Goal: Information Seeking & Learning: Learn about a topic

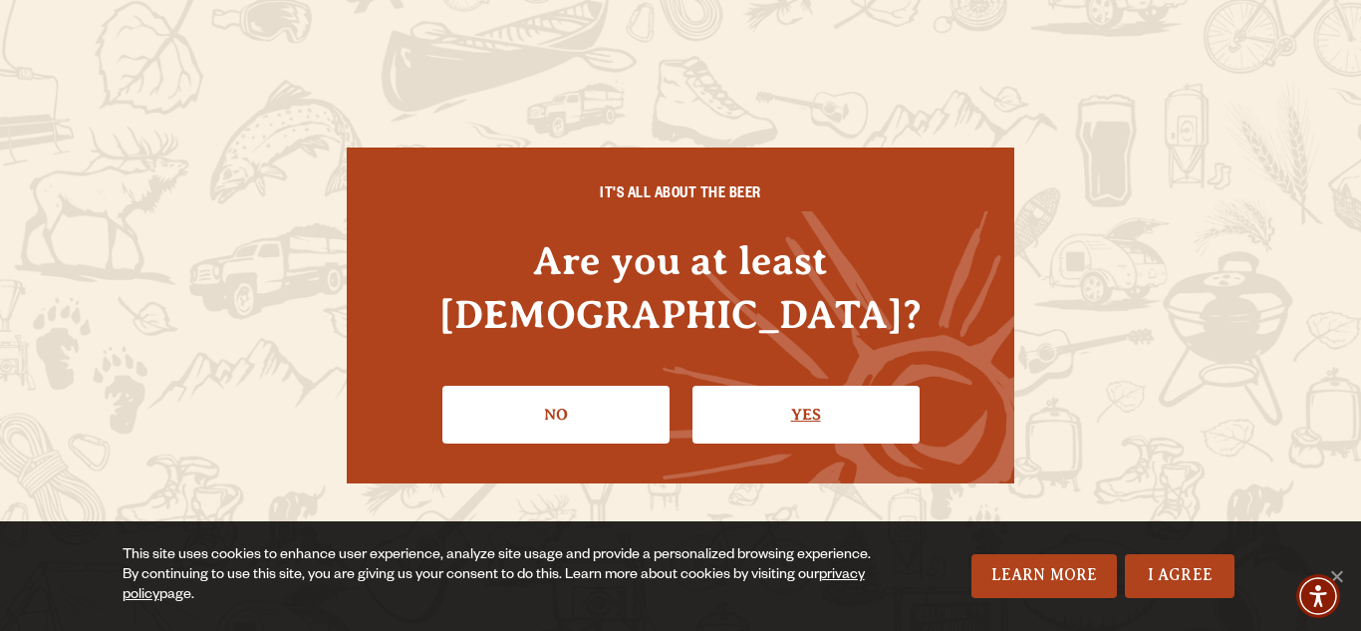
click at [795, 393] on link "Yes" at bounding box center [805, 414] width 227 height 58
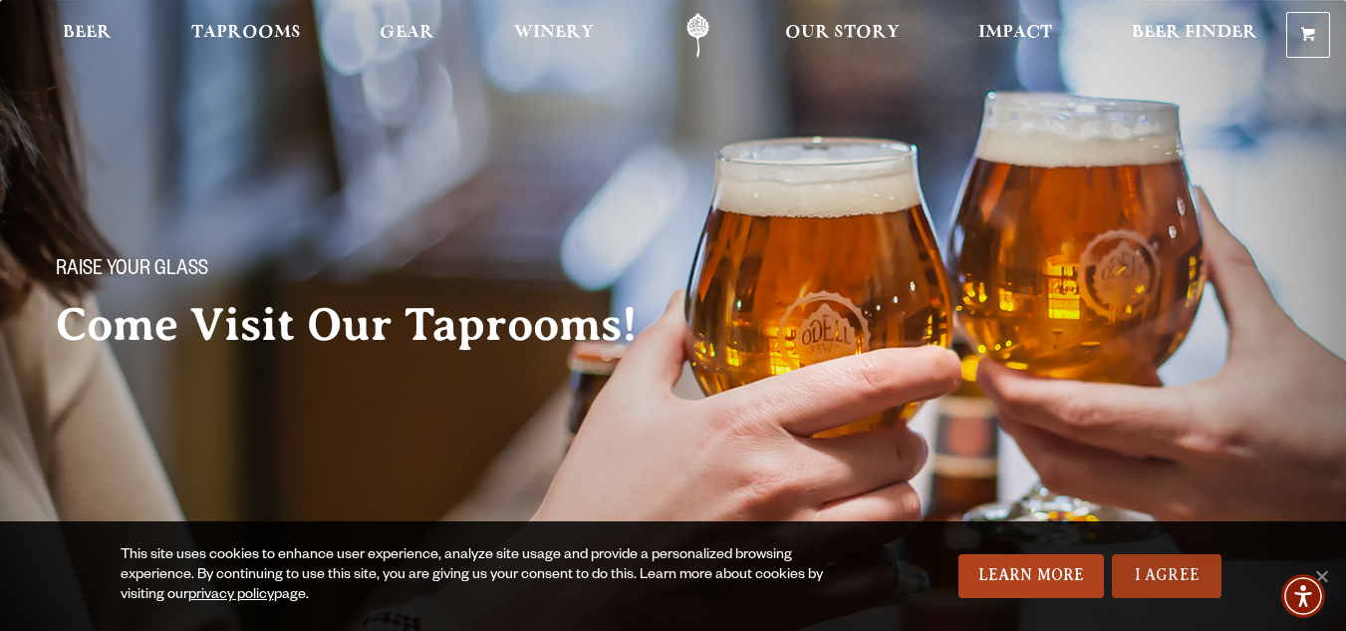
click at [1163, 573] on link "I Agree" at bounding box center [1167, 576] width 110 height 44
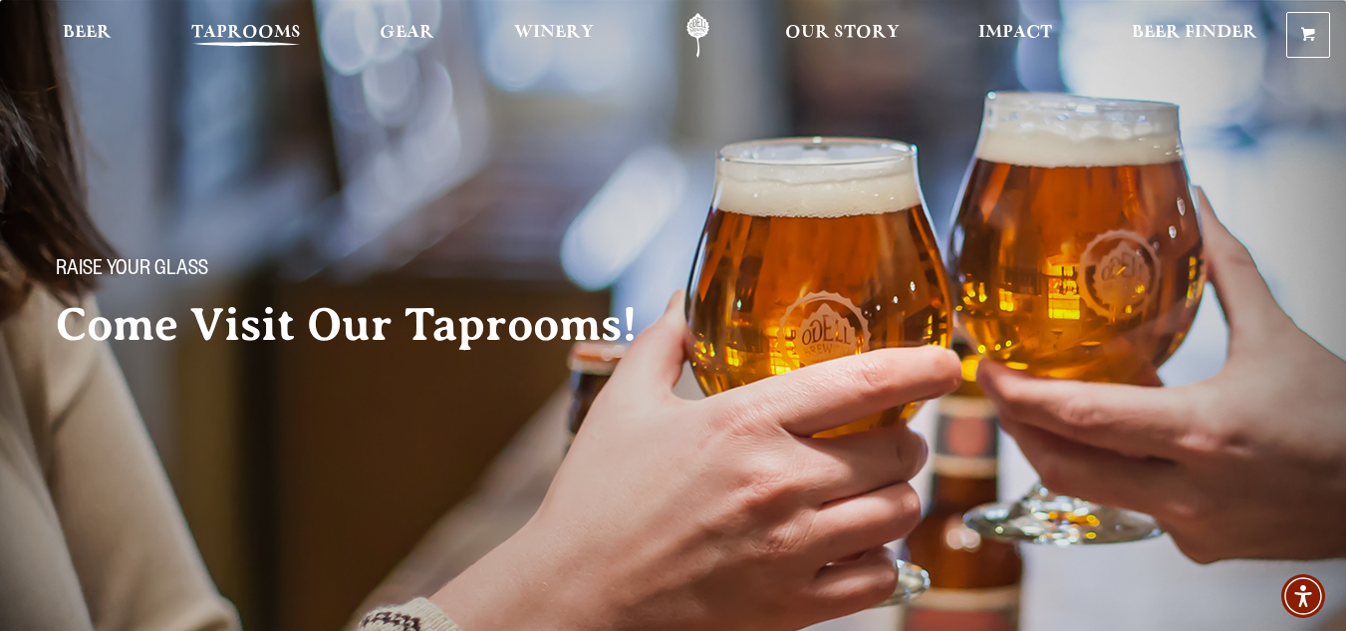
click at [247, 30] on span "Taprooms" at bounding box center [246, 33] width 110 height 16
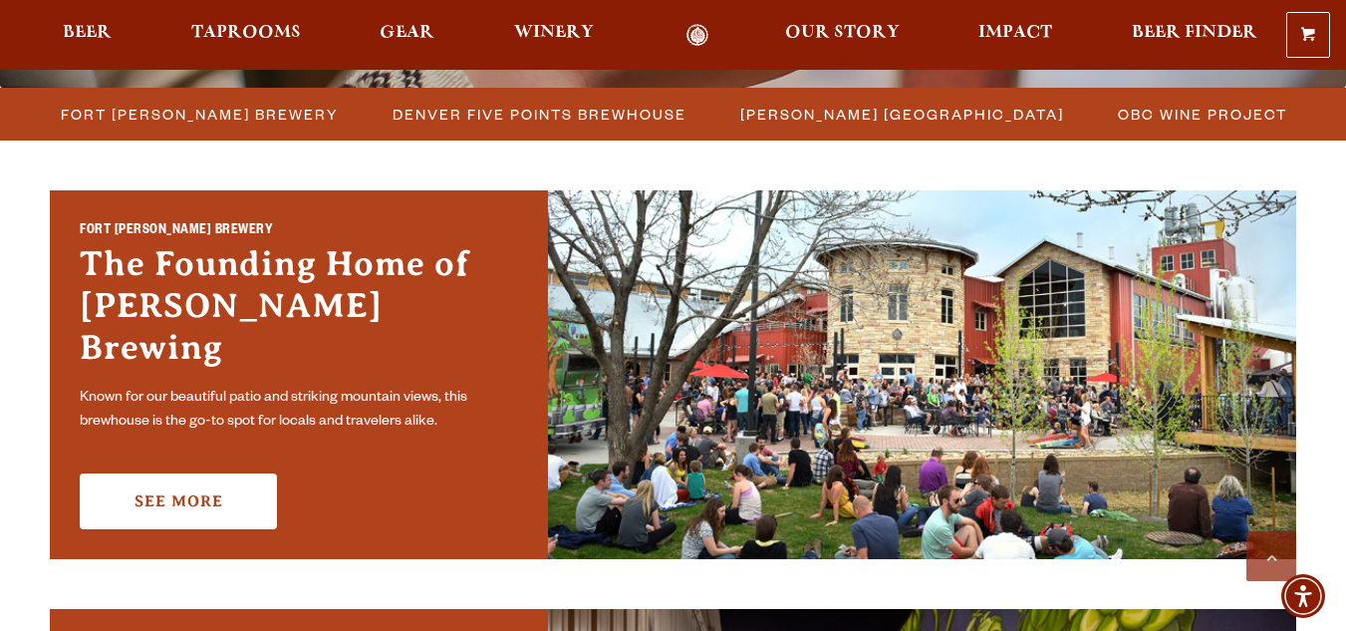
scroll to position [565, 0]
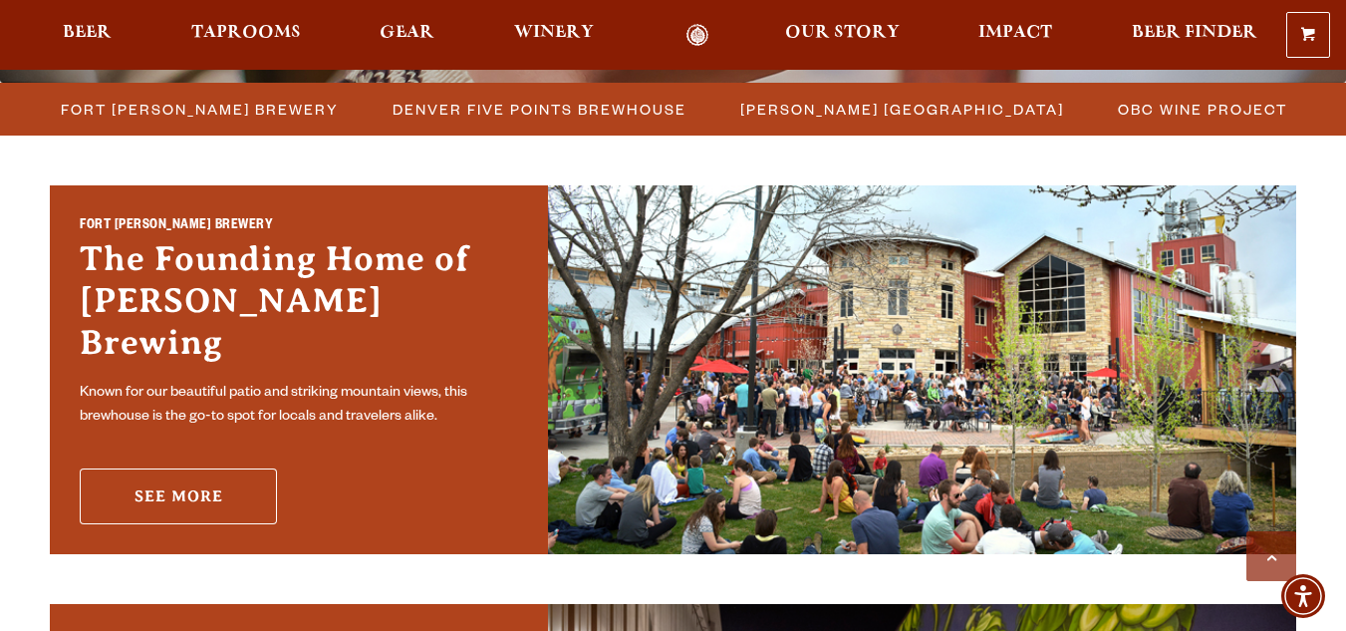
click at [170, 472] on link "See More" at bounding box center [178, 496] width 197 height 56
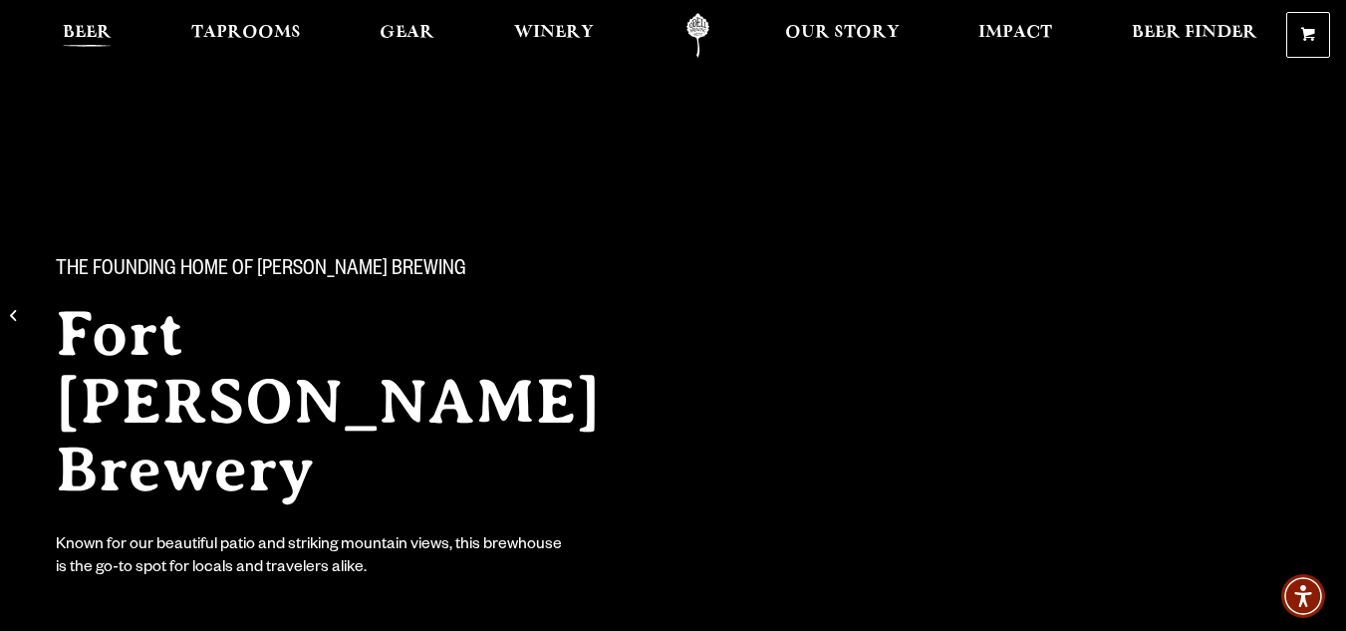
click at [82, 30] on span "Beer" at bounding box center [87, 33] width 49 height 16
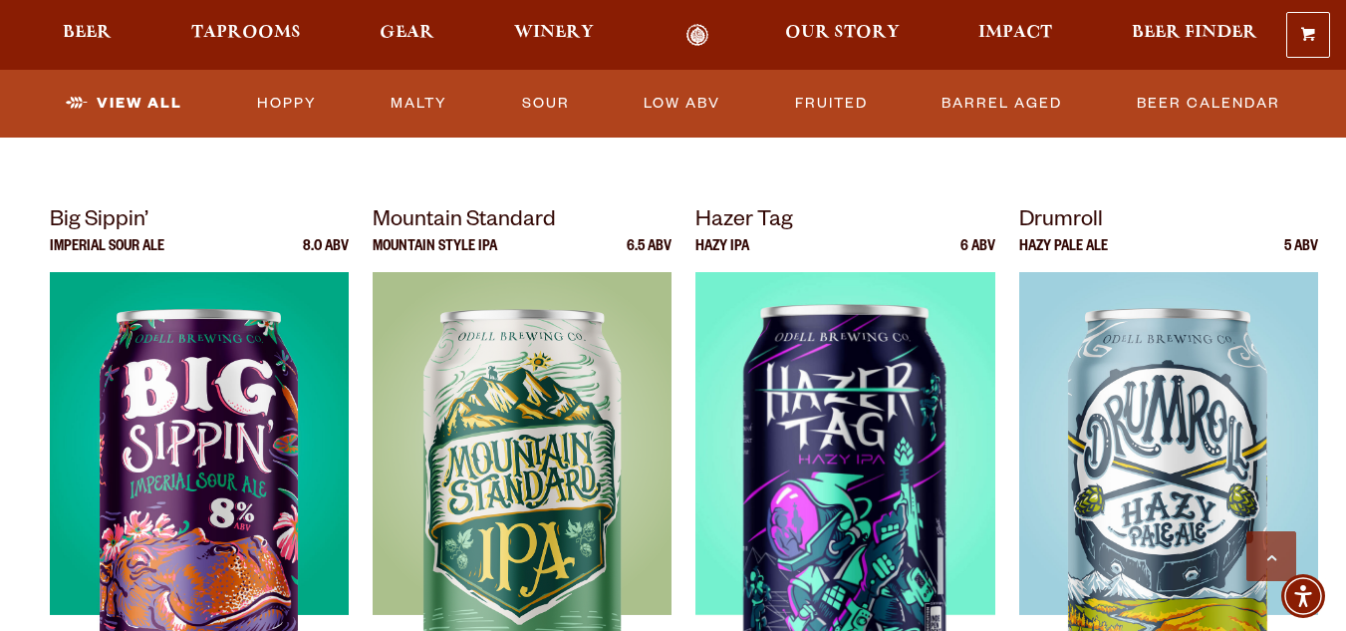
scroll to position [1935, 0]
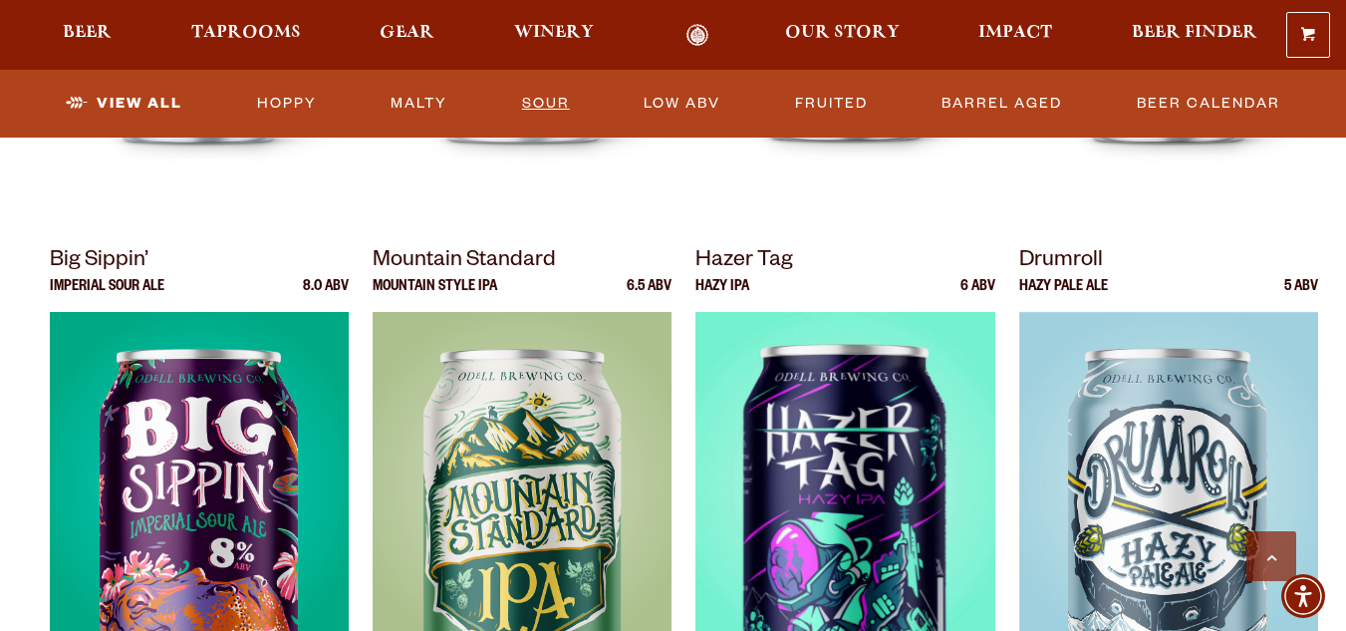
click at [541, 99] on link "Sour" at bounding box center [546, 104] width 64 height 46
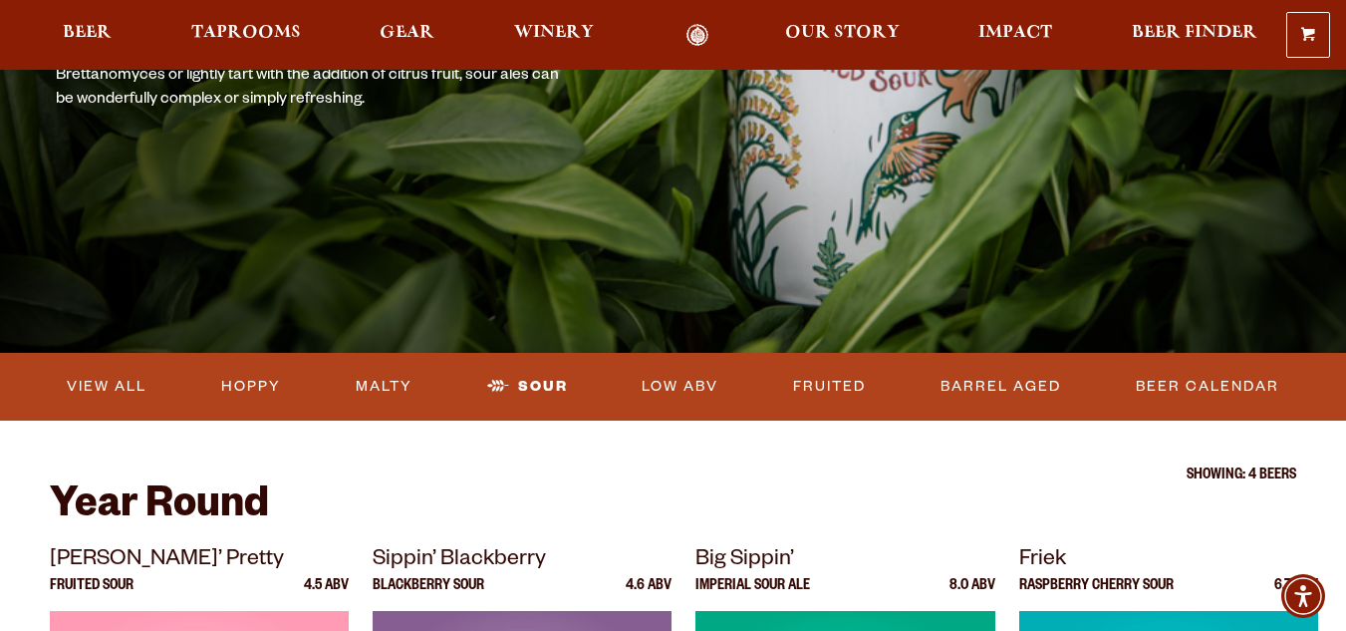
scroll to position [308, 0]
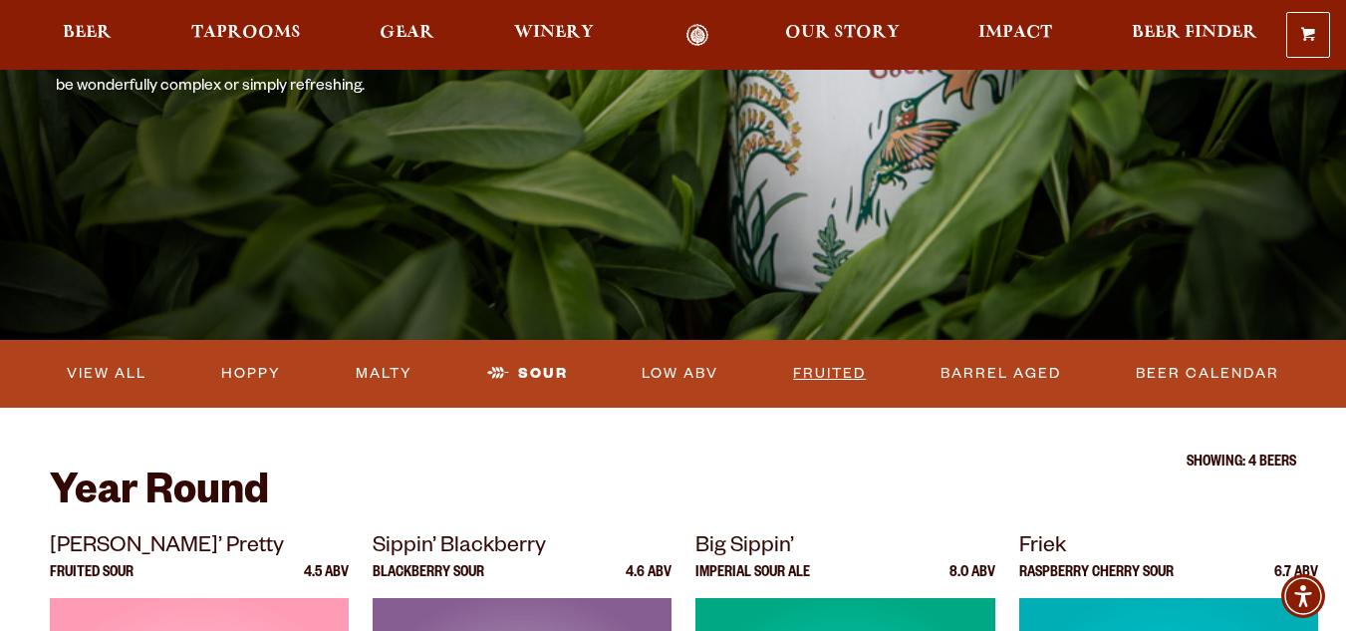
click at [834, 370] on link "Fruited" at bounding box center [829, 374] width 89 height 46
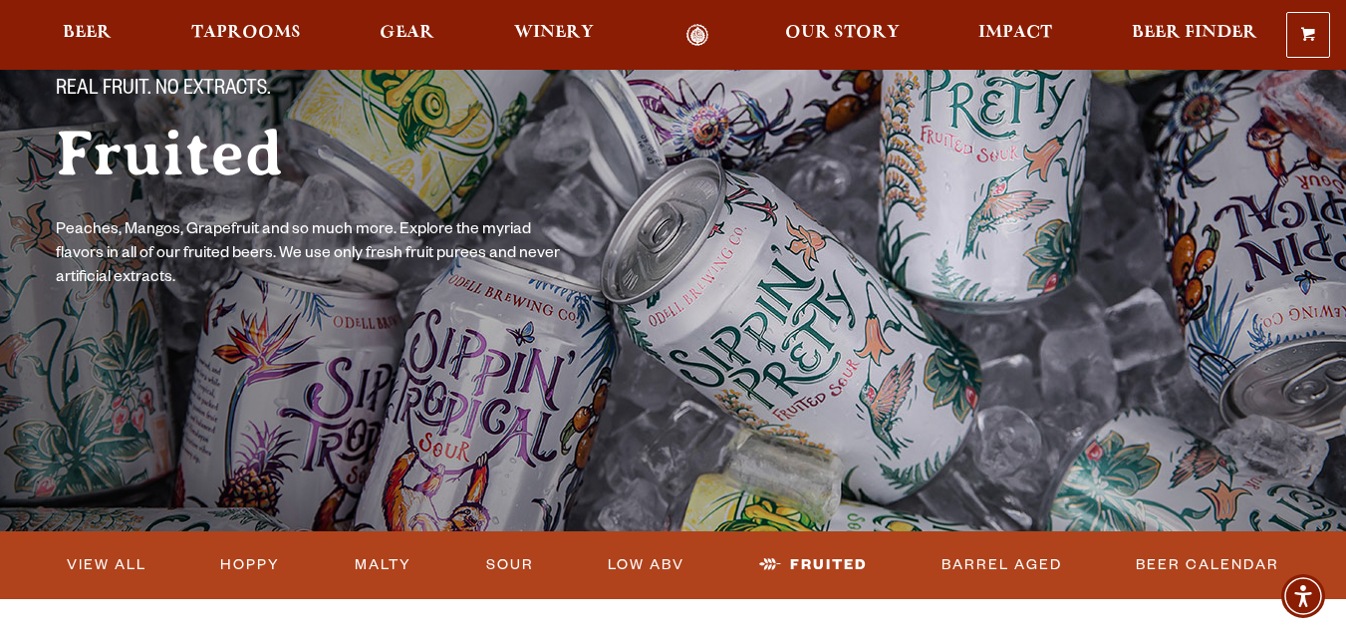
scroll to position [301, 0]
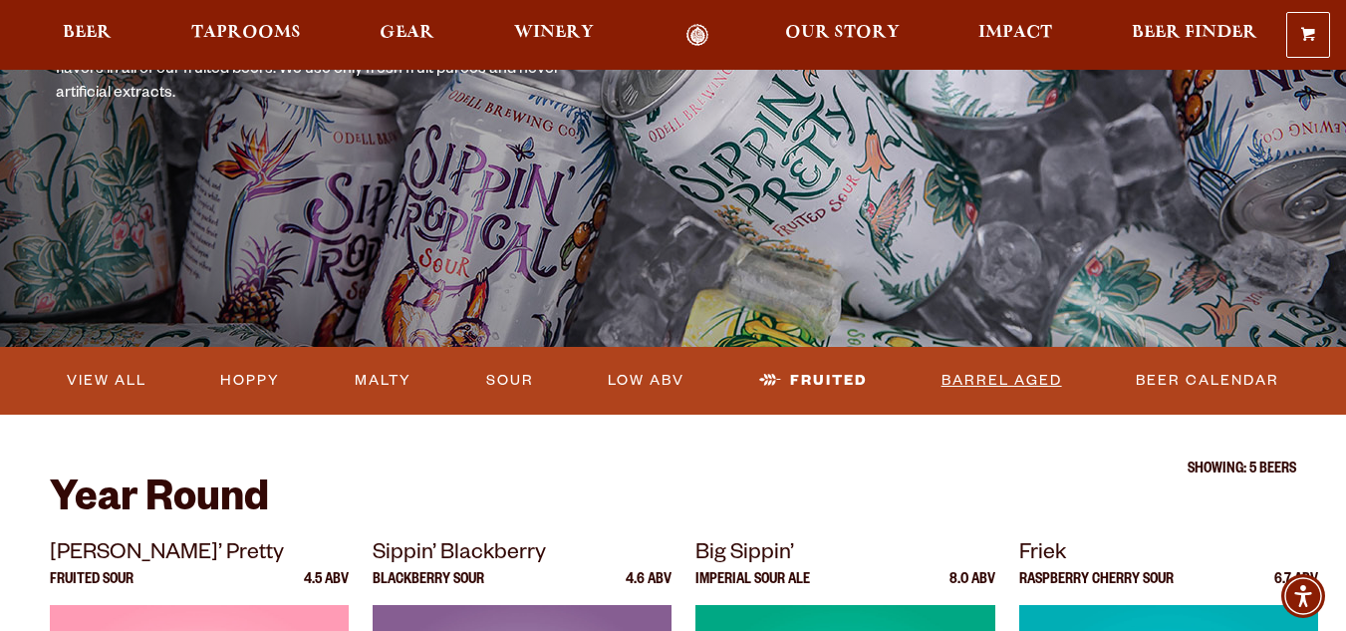
click at [999, 378] on link "Barrel Aged" at bounding box center [1001, 381] width 136 height 46
